Goal: Use online tool/utility

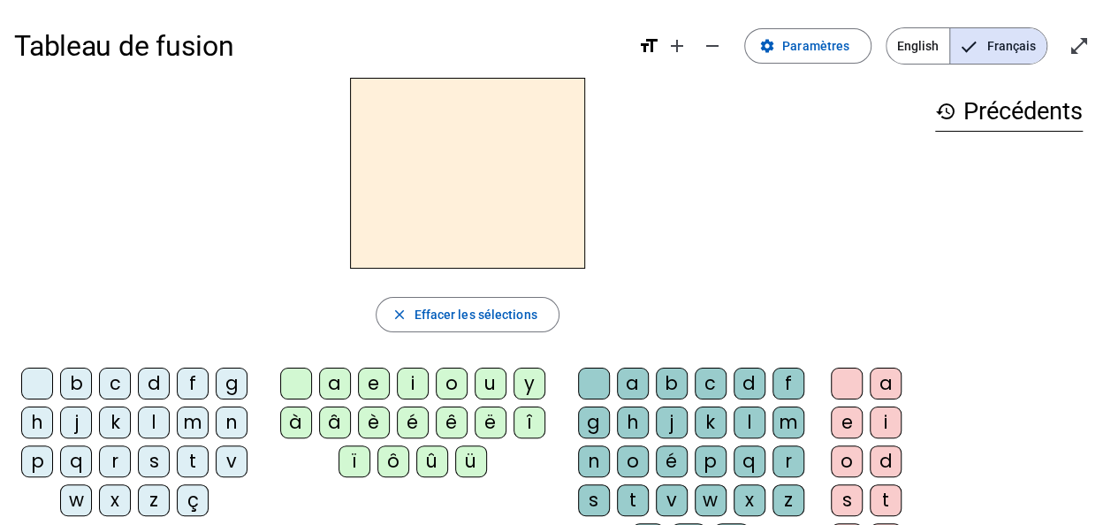
click at [148, 428] on div "l" at bounding box center [154, 423] width 32 height 32
click at [363, 394] on div "e" at bounding box center [374, 384] width 32 height 32
click at [487, 389] on div "u" at bounding box center [491, 384] width 32 height 32
click at [178, 463] on div "t" at bounding box center [193, 461] width 32 height 32
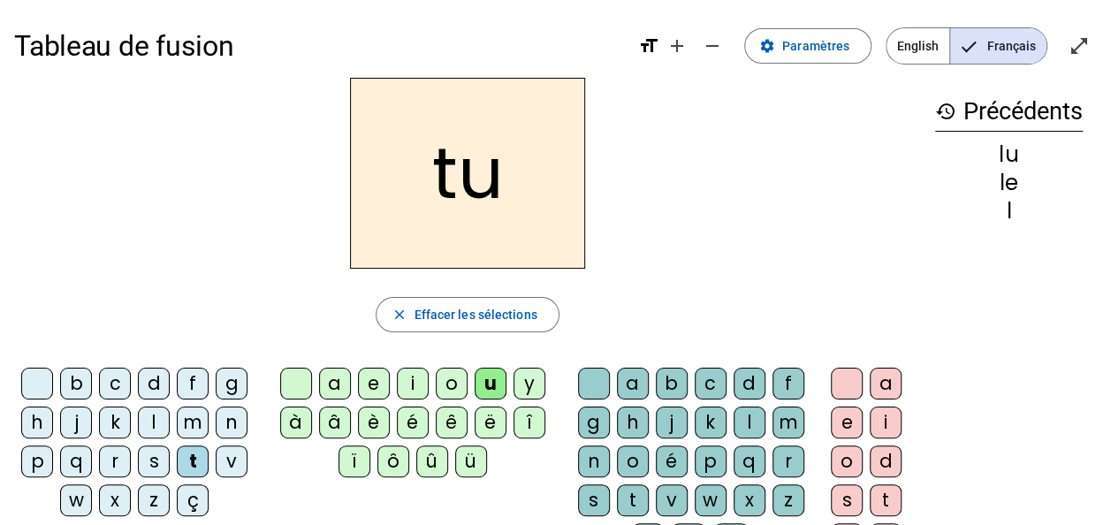
click at [147, 389] on div "d" at bounding box center [154, 384] width 32 height 32
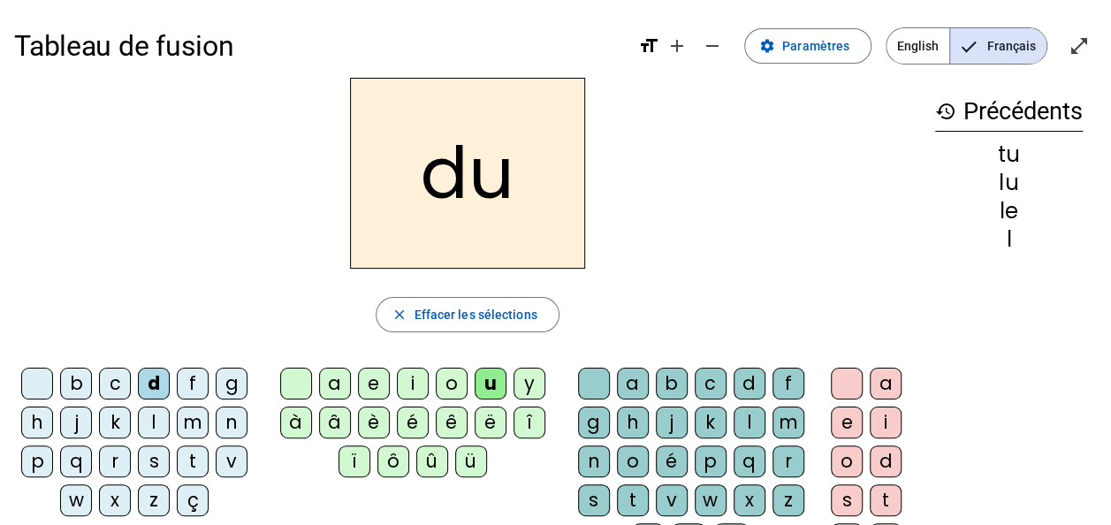
click at [370, 391] on div "e" at bounding box center [374, 384] width 32 height 32
click at [187, 467] on div "t" at bounding box center [193, 461] width 32 height 32
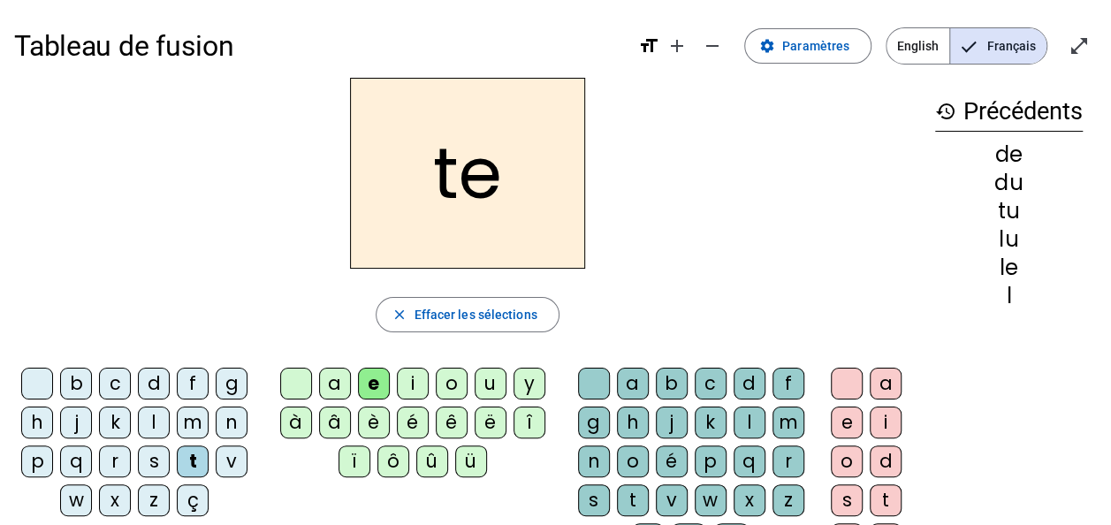
click at [328, 393] on div "a" at bounding box center [335, 384] width 32 height 32
